Goal: Complete application form: Complete application form

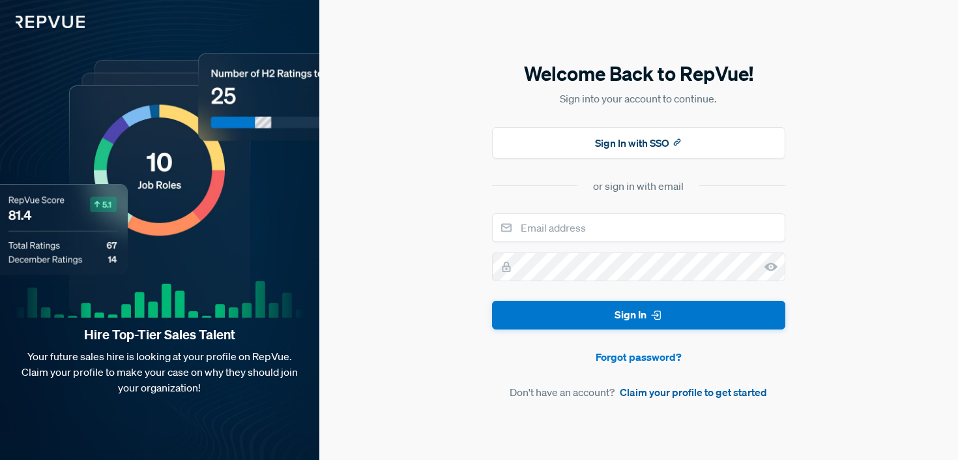
click at [659, 394] on link "Claim your profile to get started" at bounding box center [693, 392] width 147 height 16
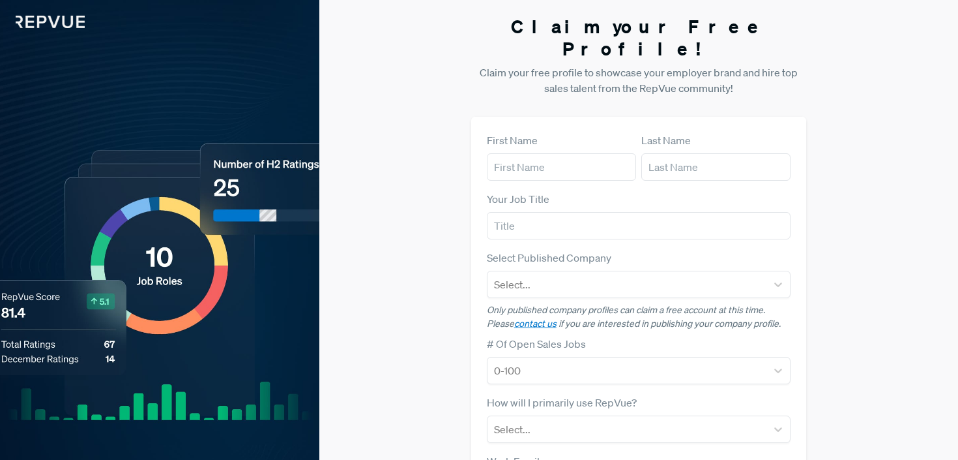
click at [583, 160] on form "First Name Last Name Your Job Title Select Published Company Select... Only pub…" at bounding box center [639, 378] width 304 height 492
click at [579, 153] on input "text" at bounding box center [561, 166] width 149 height 27
type input "[PERSON_NAME]"
type input "Velinsky"
type input "[PERSON_NAME][EMAIL_ADDRESS][DOMAIN_NAME]"
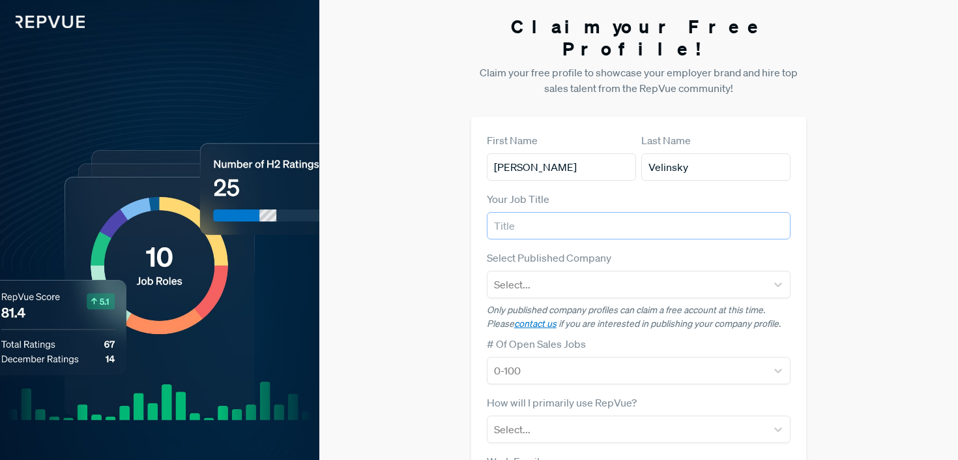
click at [571, 212] on input "text" at bounding box center [639, 225] width 304 height 27
type input "Account Executive"
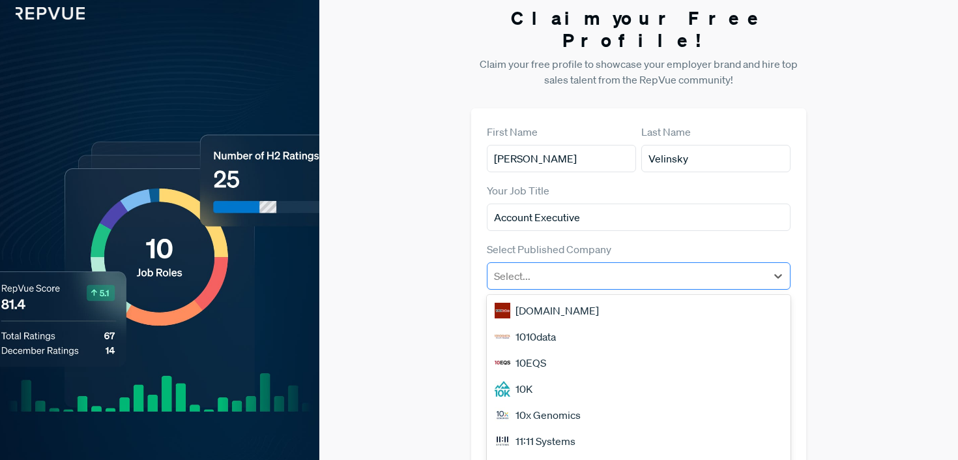
click at [652, 267] on div at bounding box center [627, 276] width 267 height 18
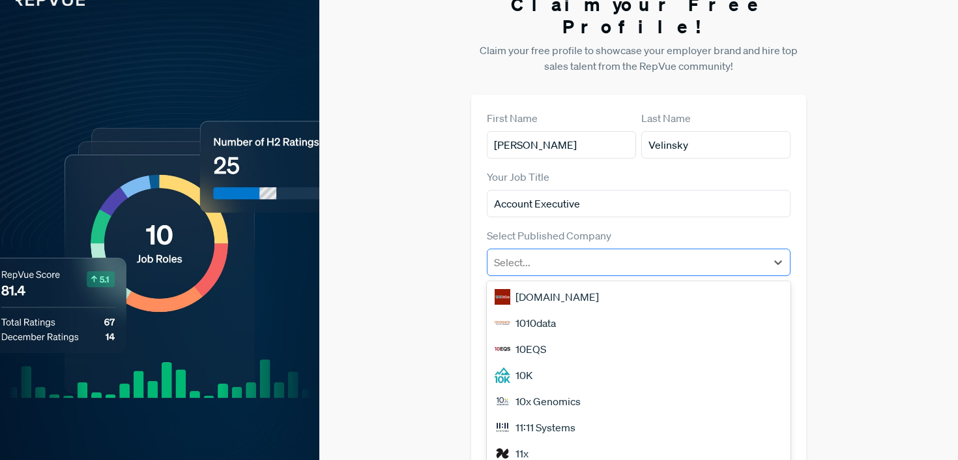
scroll to position [22, 0]
click at [835, 189] on div "Claim your Free Profile! Claim your free profile to showcase your employer bran…" at bounding box center [638, 306] width 639 height 656
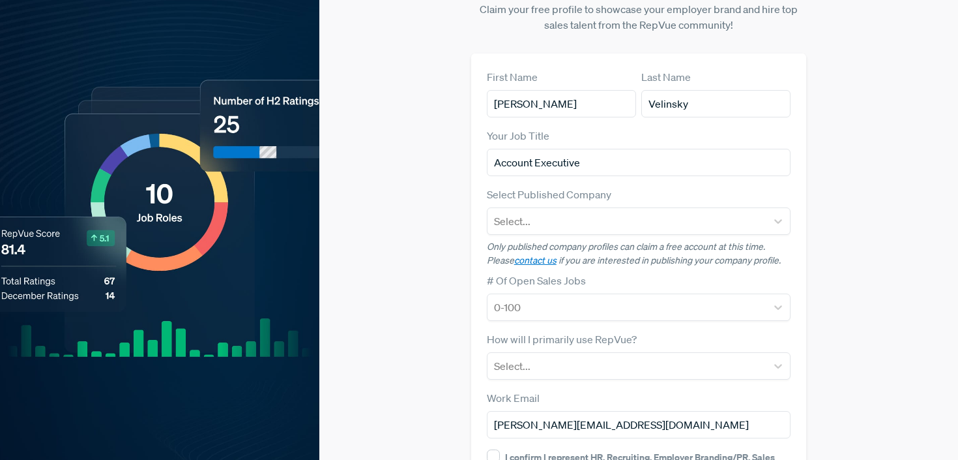
scroll to position [64, 0]
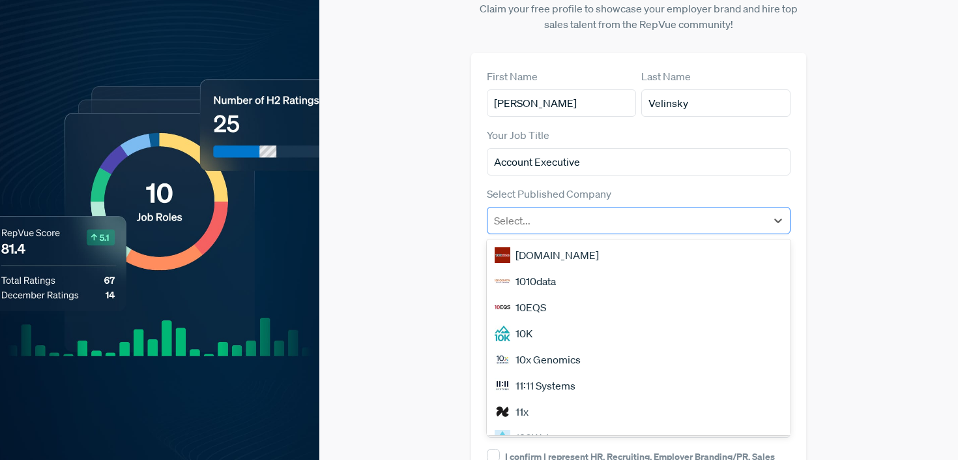
click at [719, 211] on div at bounding box center [627, 220] width 267 height 18
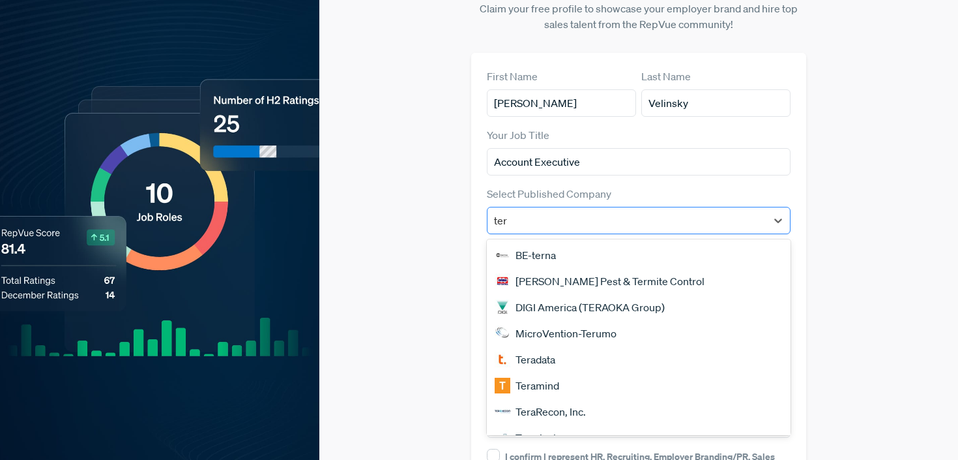
type input "tern"
